Goal: Transaction & Acquisition: Book appointment/travel/reservation

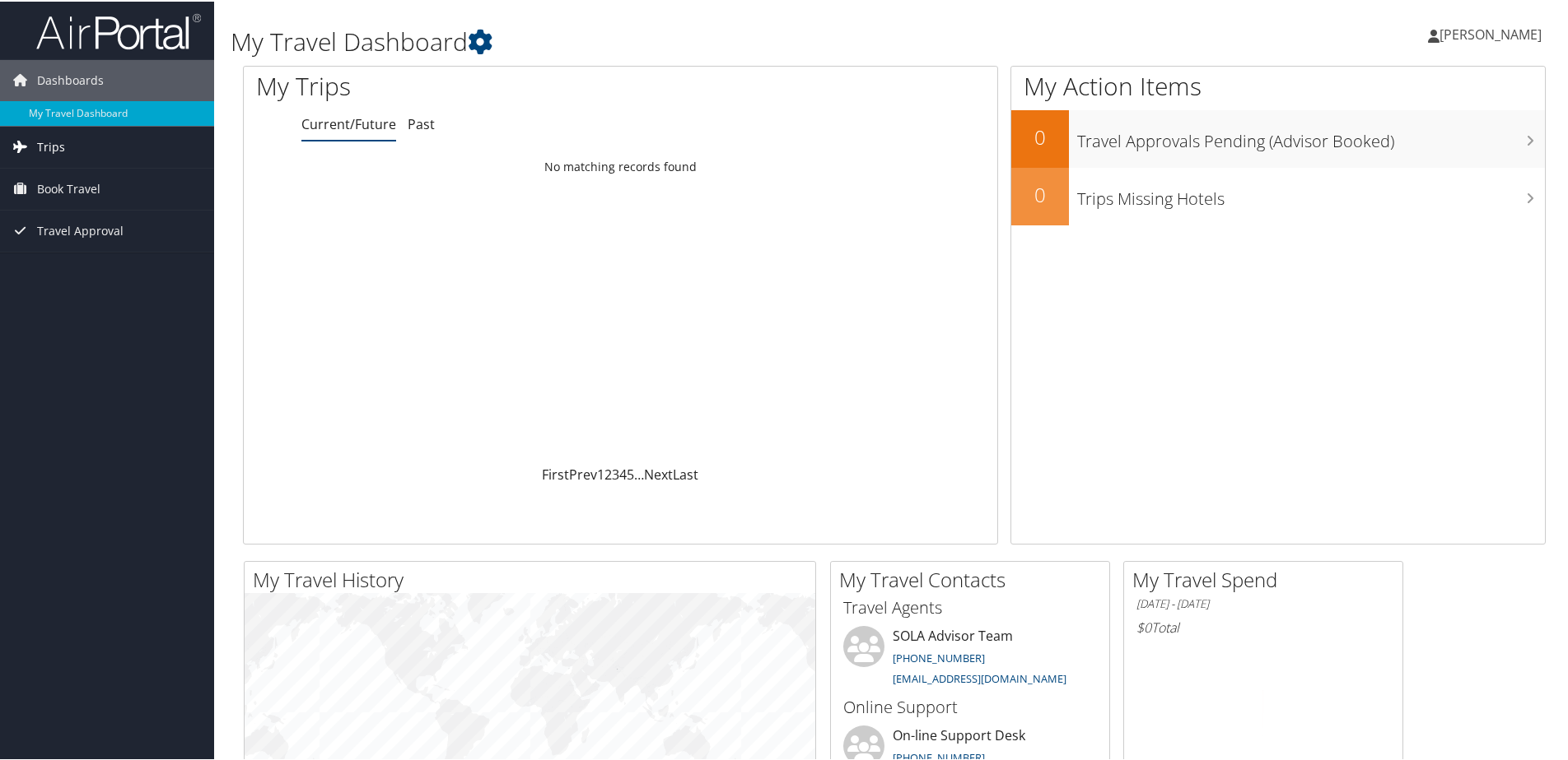
click at [31, 145] on icon at bounding box center [20, 145] width 25 height 25
click at [63, 305] on span "Travel Approval" at bounding box center [81, 304] width 87 height 41
click at [79, 263] on span "Book Travel" at bounding box center [69, 262] width 63 height 41
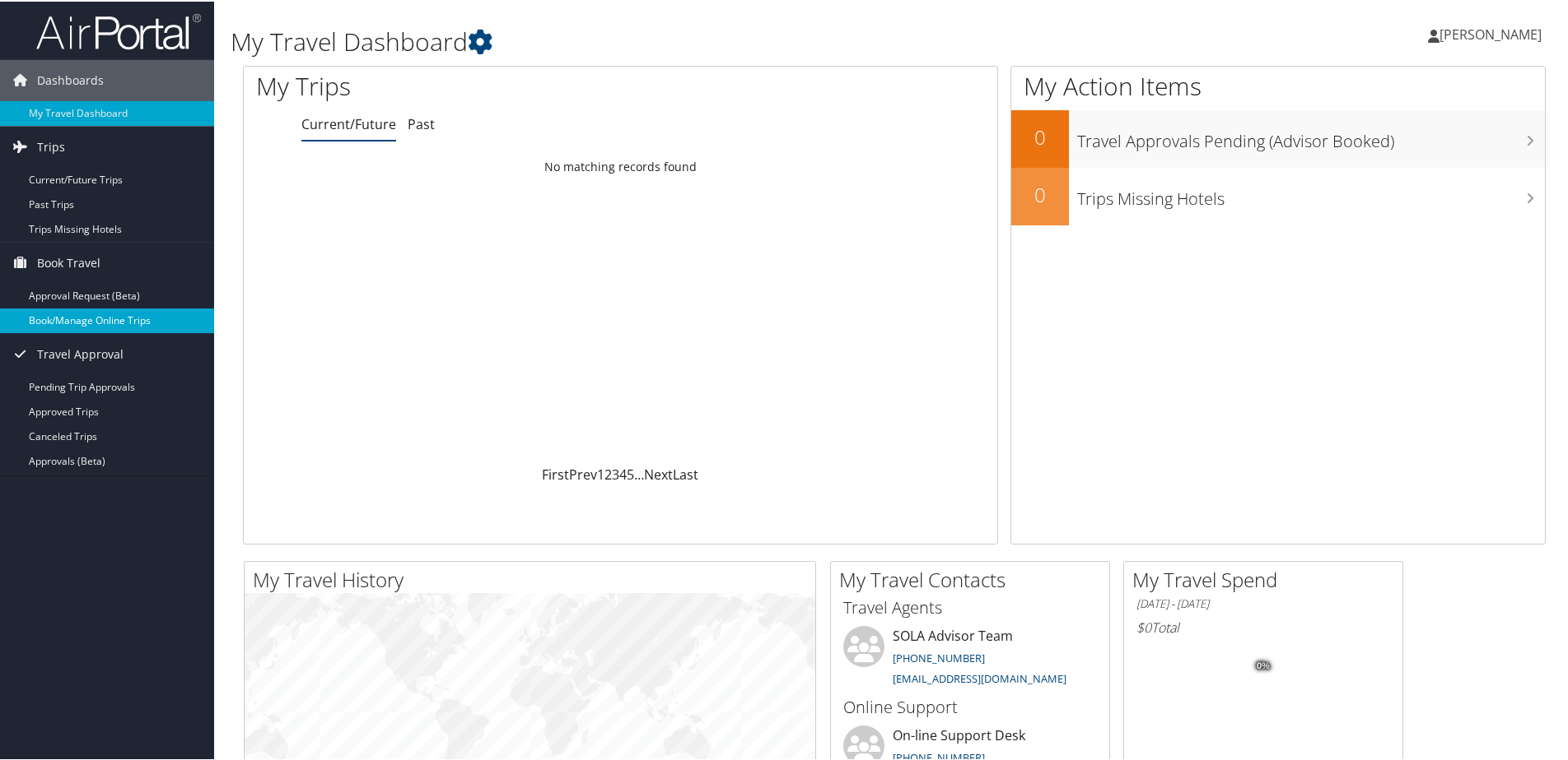
click at [82, 318] on link "Book/Manage Online Trips" at bounding box center [107, 319] width 214 height 25
click at [94, 322] on link "Book/Manage Online Trips" at bounding box center [107, 319] width 214 height 25
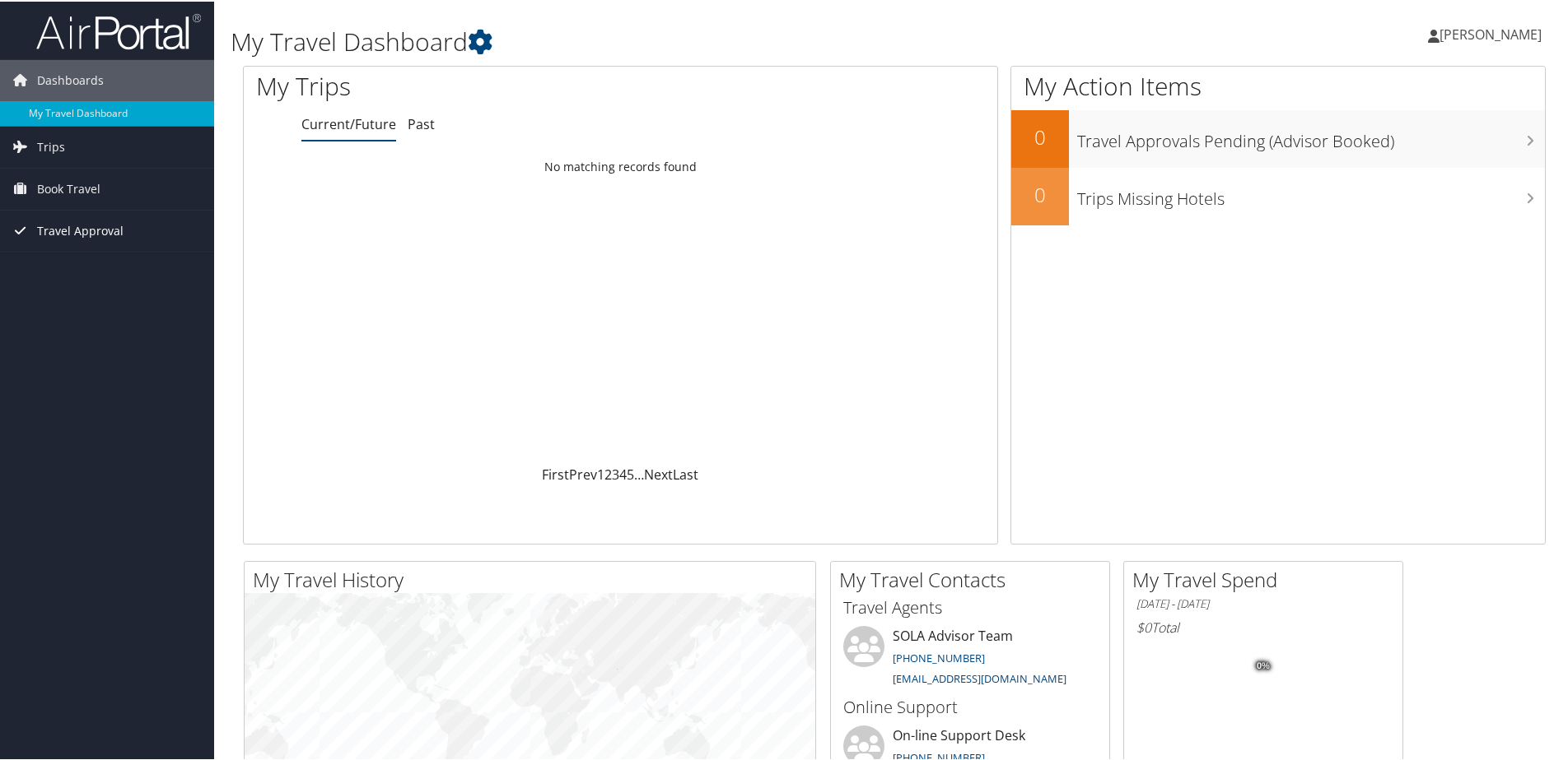
click at [43, 235] on span "Travel Approval" at bounding box center [81, 230] width 87 height 41
click at [59, 190] on span "Book Travel" at bounding box center [69, 188] width 63 height 41
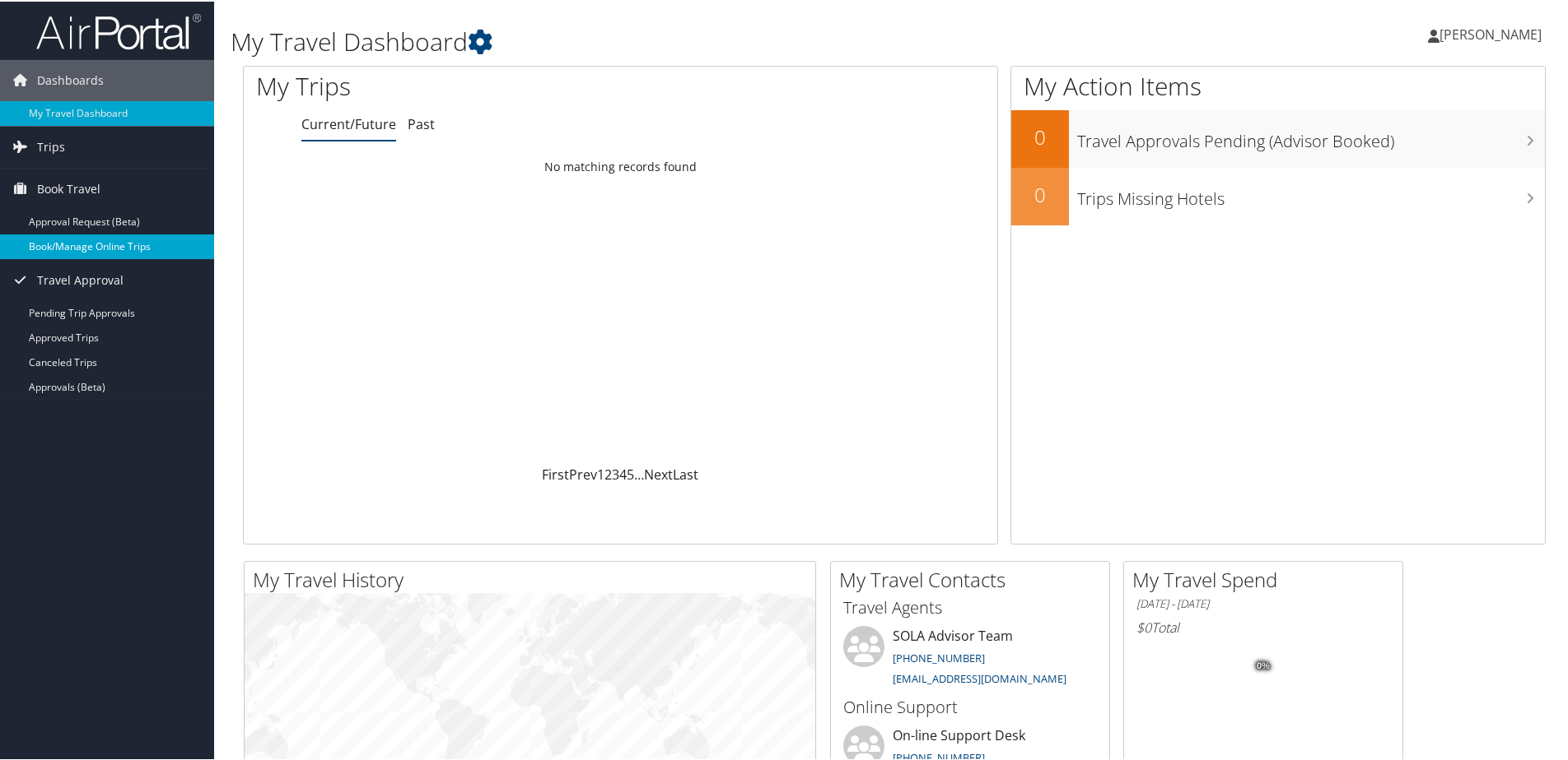
click at [72, 242] on link "Book/Manage Online Trips" at bounding box center [107, 245] width 214 height 25
click at [471, 230] on div "Loading... No matching records found" at bounding box center [621, 307] width 754 height 313
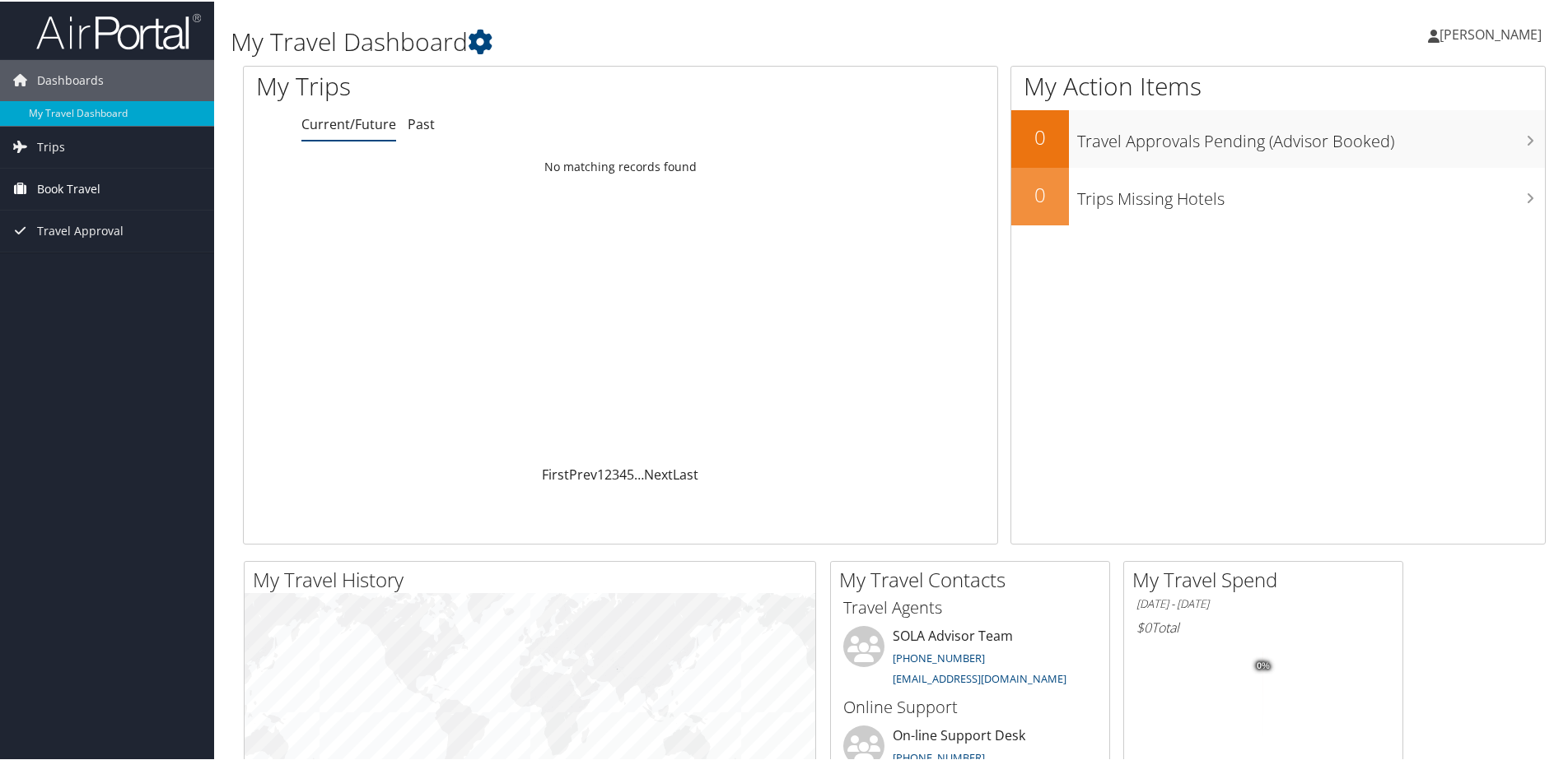
click at [41, 183] on span "Book Travel" at bounding box center [69, 188] width 63 height 41
click at [102, 240] on link "Book/Manage Online Trips" at bounding box center [107, 245] width 214 height 25
